Goal: Check status: Check status

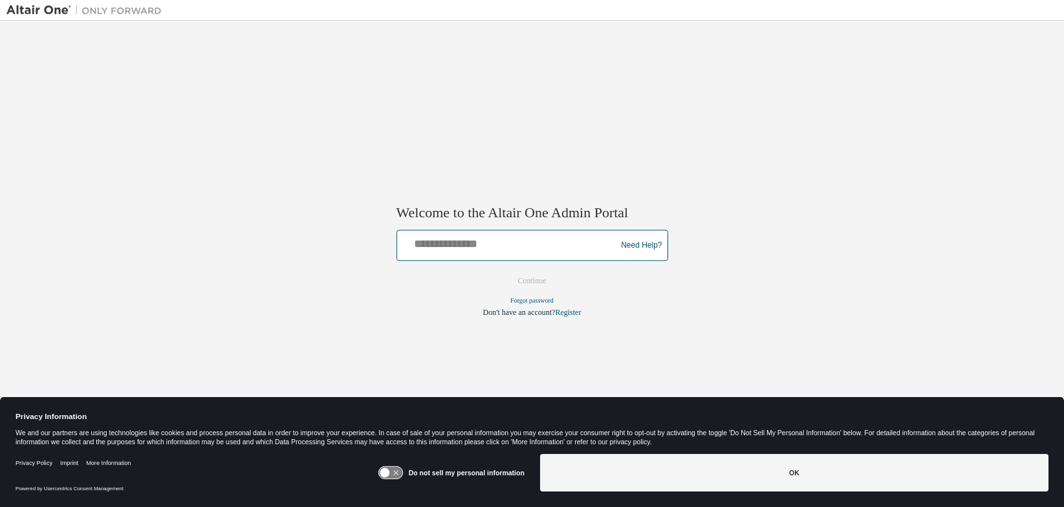
click at [463, 244] on input "text" at bounding box center [508, 243] width 213 height 19
type input "**********"
click at [537, 281] on button "Continue" at bounding box center [533, 281] width 56 height 19
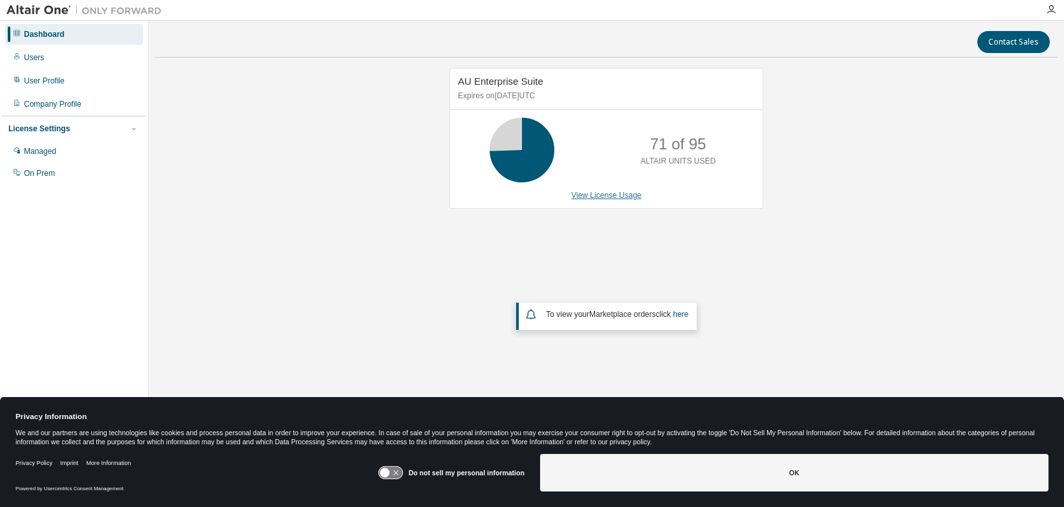
click at [612, 194] on link "View License Usage" at bounding box center [606, 195] width 71 height 9
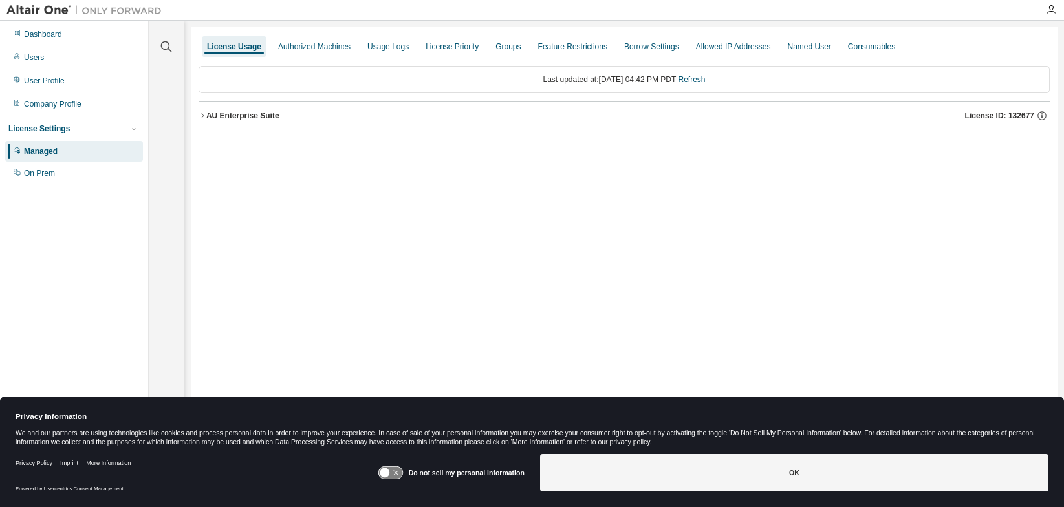
click at [201, 115] on icon "button" at bounding box center [203, 116] width 8 height 8
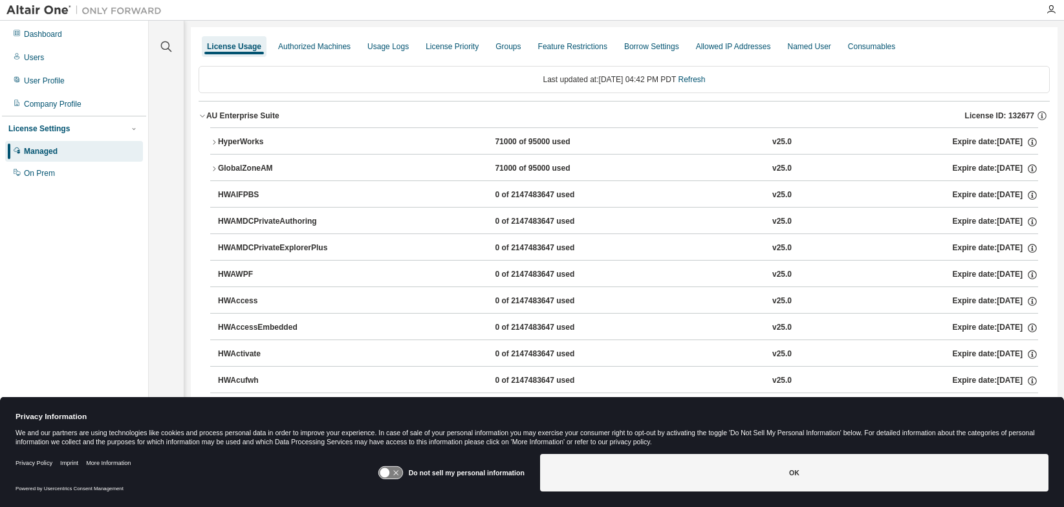
click at [564, 147] on div "71000 of 95000 used" at bounding box center [553, 143] width 116 height 12
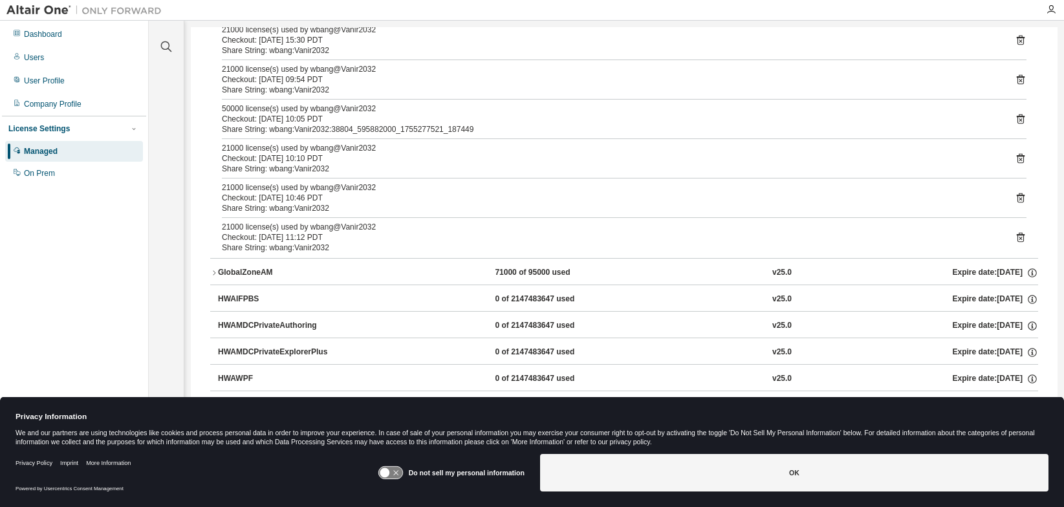
scroll to position [65, 0]
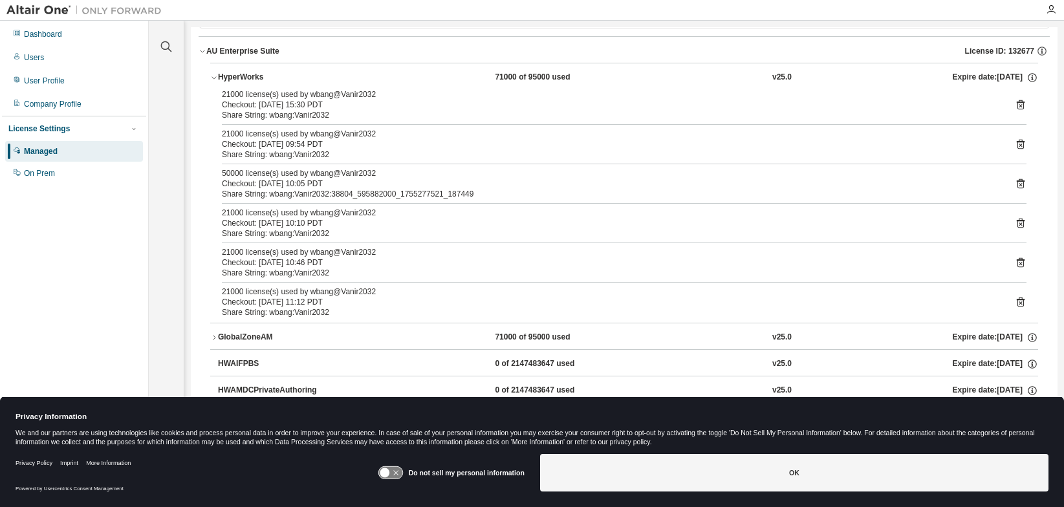
drag, startPoint x: 377, startPoint y: 184, endPoint x: 485, endPoint y: 184, distance: 108.1
click at [377, 184] on div "Checkout: 2025-08-15 10:05 PDT" at bounding box center [609, 184] width 774 height 10
click at [1015, 183] on icon at bounding box center [1021, 184] width 12 height 12
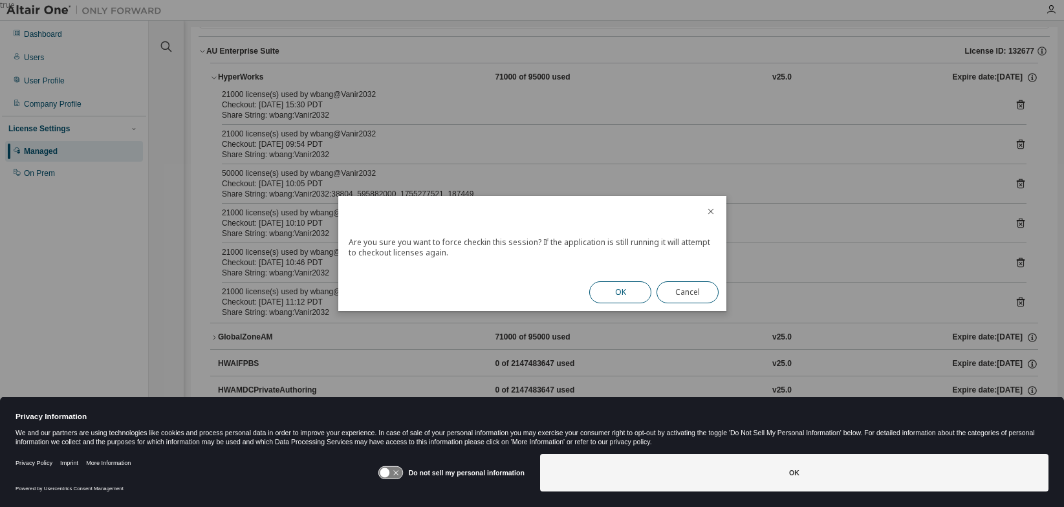
click at [623, 284] on button "OK" at bounding box center [620, 292] width 62 height 22
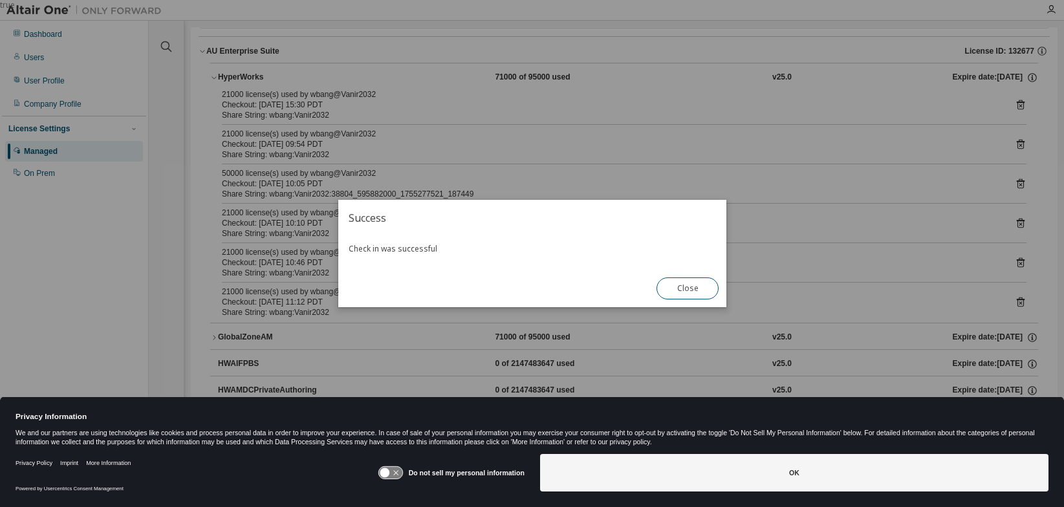
drag, startPoint x: 696, startPoint y: 285, endPoint x: 404, endPoint y: 193, distance: 306.6
click at [696, 285] on button "Close" at bounding box center [688, 289] width 62 height 22
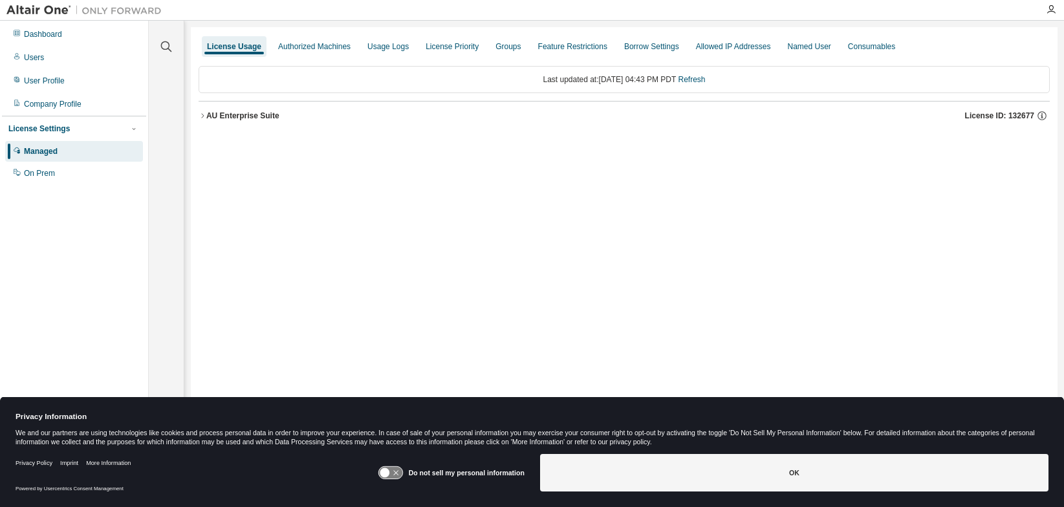
click at [204, 115] on icon "button" at bounding box center [203, 116] width 8 height 8
